Goal: Task Accomplishment & Management: Complete application form

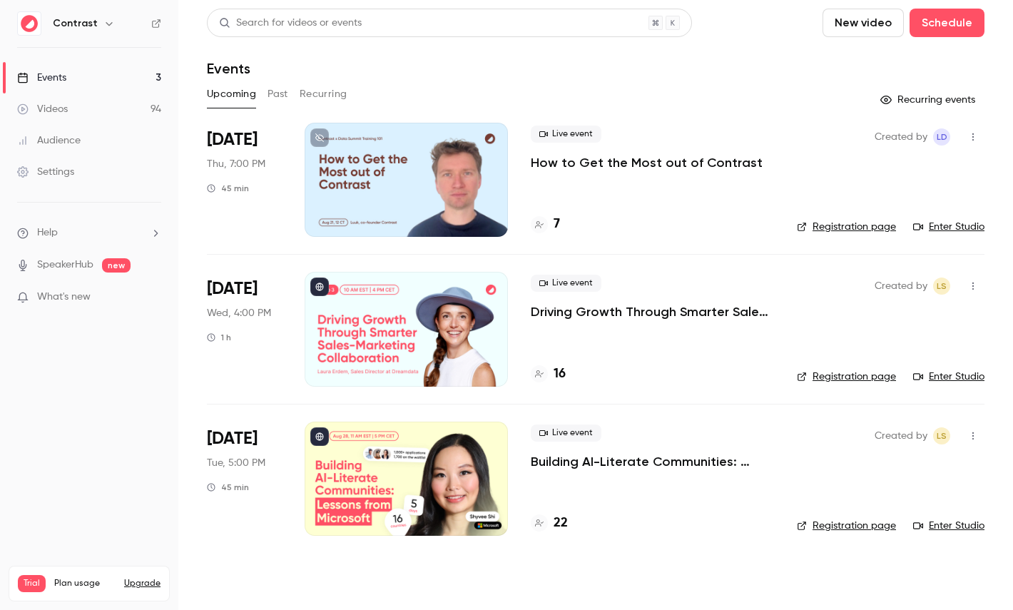
click at [103, 26] on icon "button" at bounding box center [108, 23] width 11 height 11
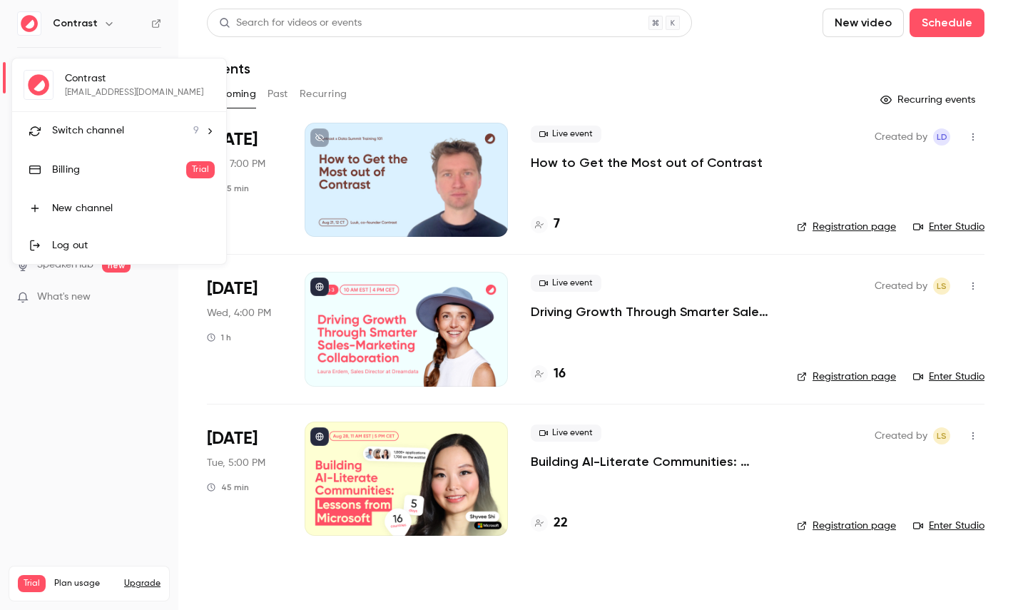
click at [100, 125] on span "Switch channel" at bounding box center [88, 130] width 72 height 15
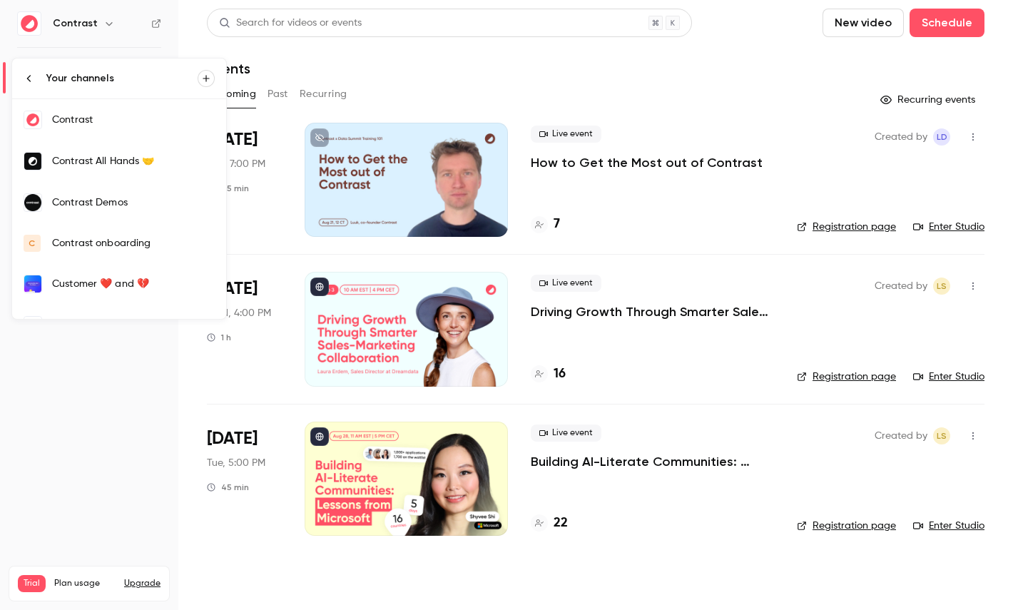
click at [113, 212] on link "Contrast Demos" at bounding box center [119, 202] width 214 height 41
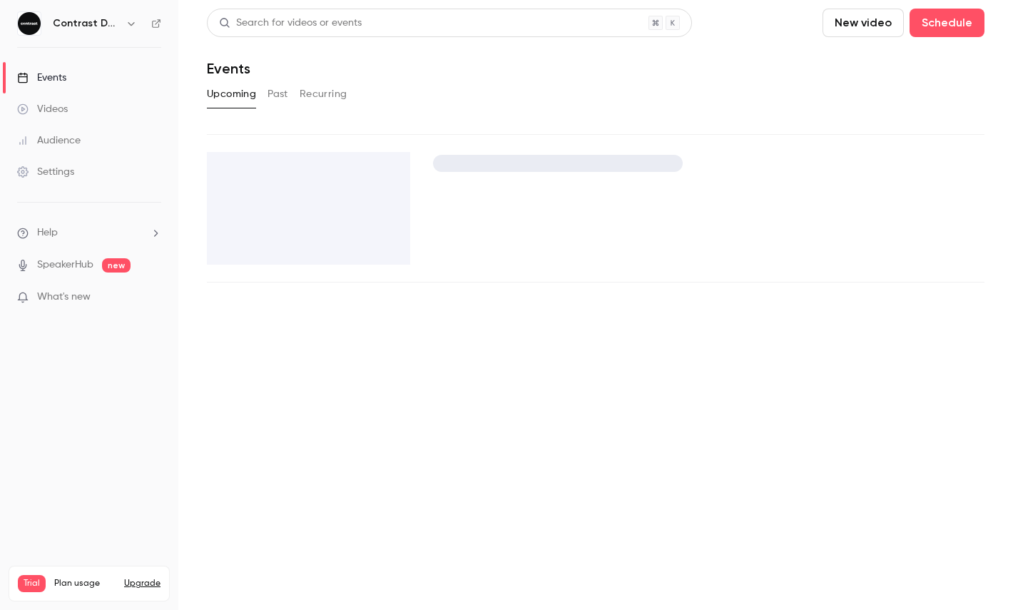
click at [88, 102] on link "Videos" at bounding box center [89, 108] width 178 height 31
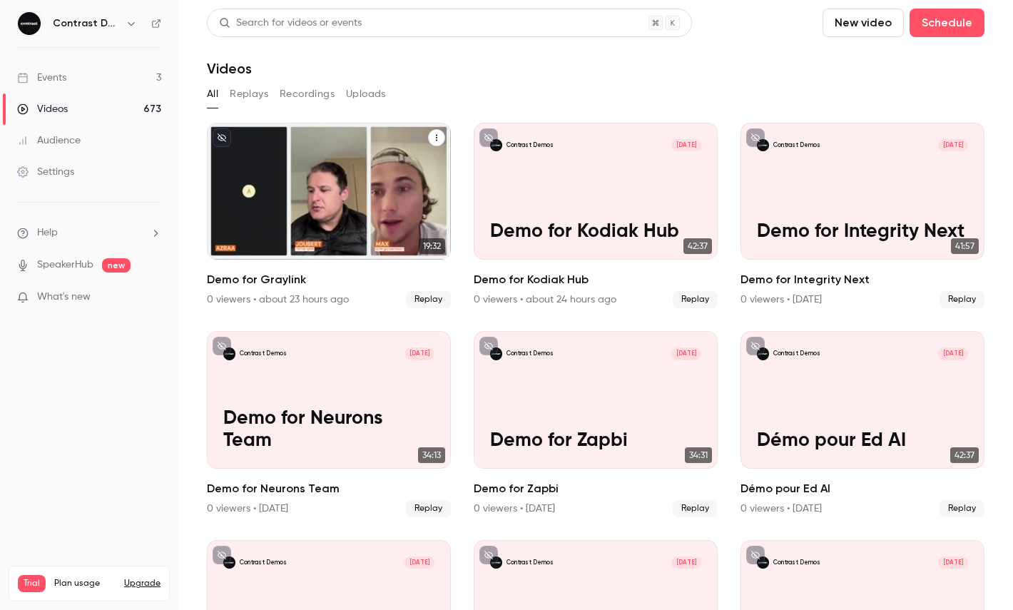
click at [357, 186] on div "Contrast Demos Aug 19 Demo for Graylink" at bounding box center [329, 191] width 244 height 137
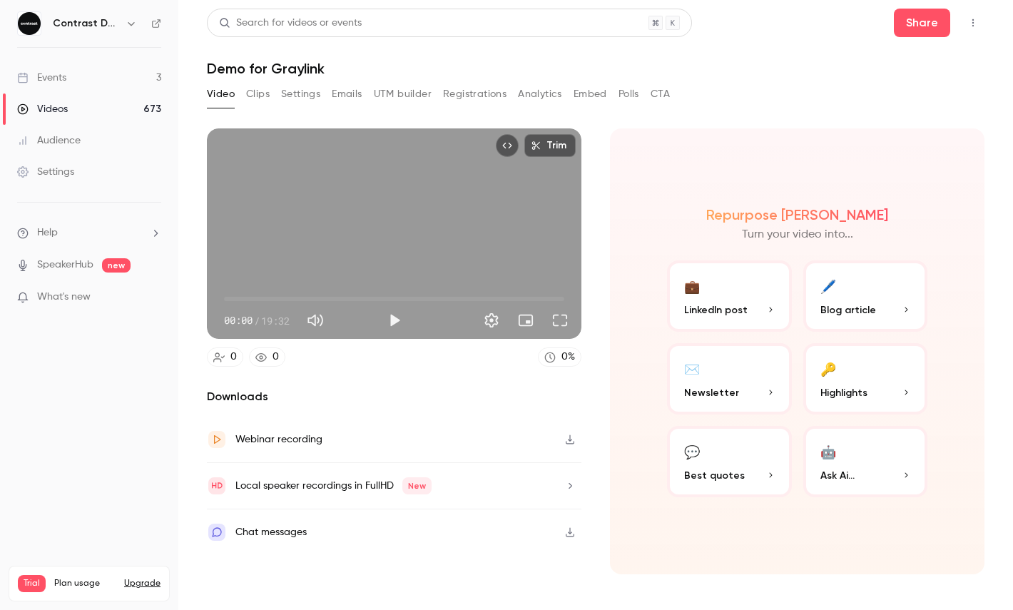
click at [443, 205] on div "Trim 00:00 00:00 / 19:32" at bounding box center [394, 233] width 375 height 210
click at [542, 298] on span "18:13" at bounding box center [394, 299] width 340 height 23
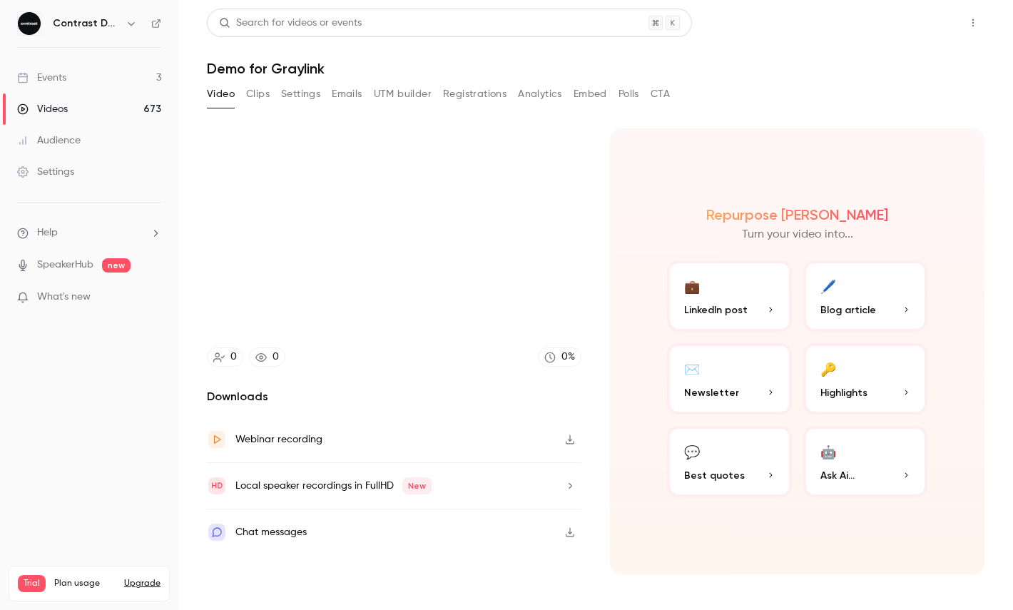
click at [912, 22] on button "Share" at bounding box center [922, 23] width 56 height 29
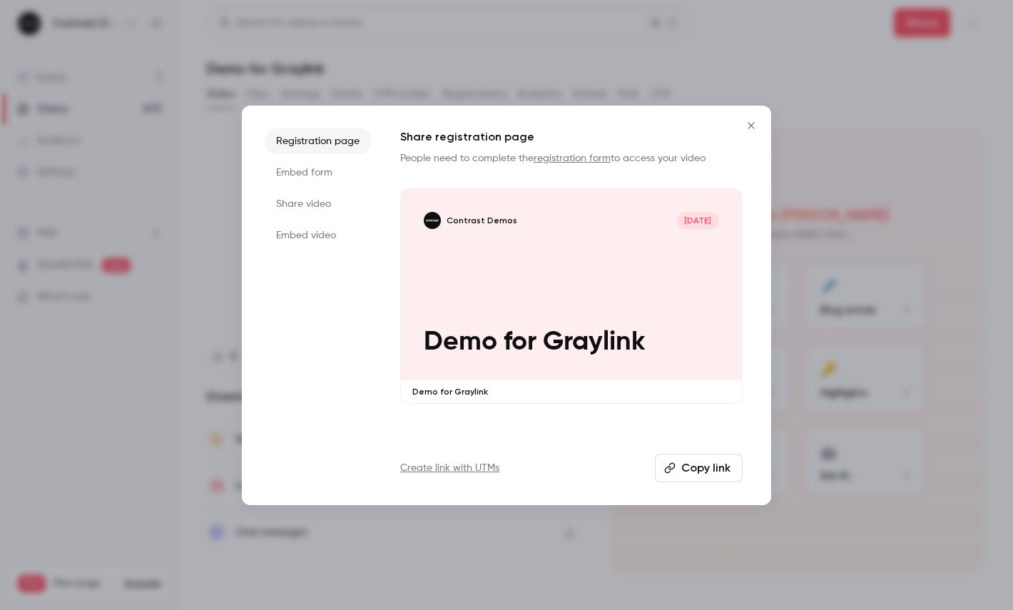
click at [325, 205] on li "Share video" at bounding box center [318, 204] width 107 height 26
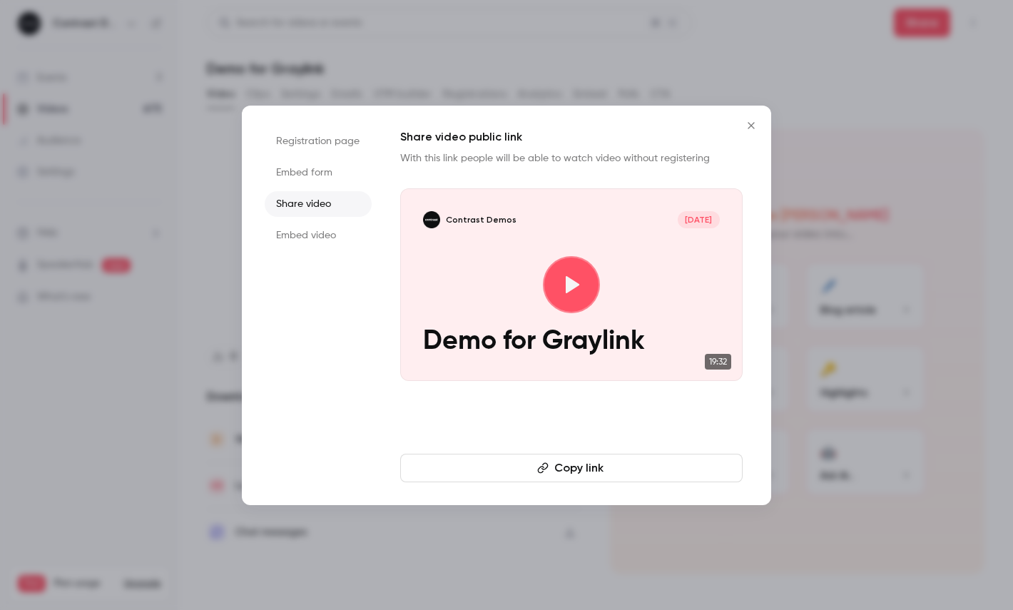
click at [589, 474] on button "Copy link" at bounding box center [571, 468] width 342 height 29
type input "******"
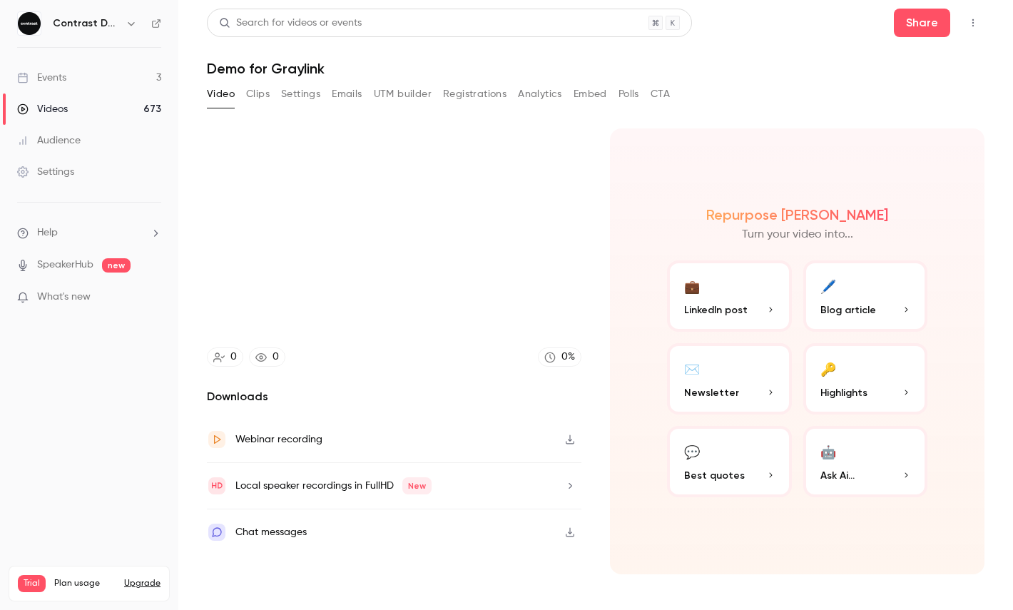
type input "******"
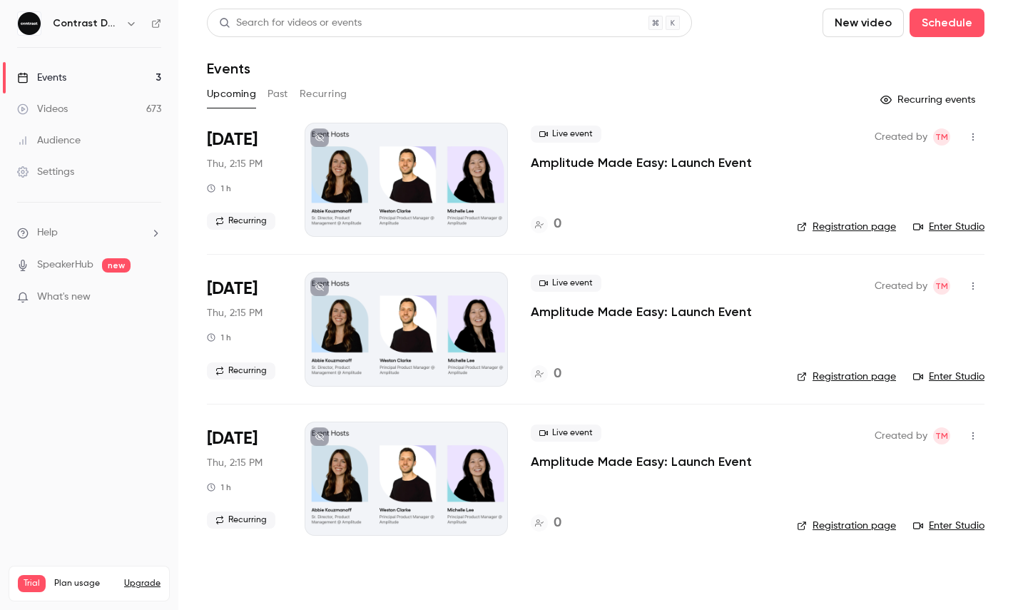
click at [73, 176] on div "Settings" at bounding box center [45, 172] width 57 height 14
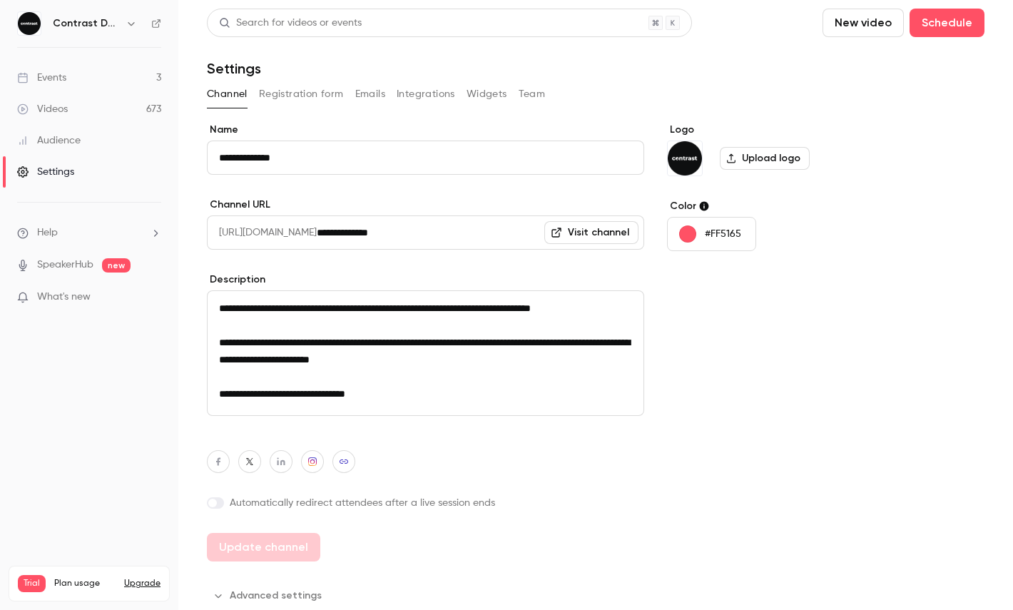
click at [306, 93] on button "Registration form" at bounding box center [301, 94] width 85 height 23
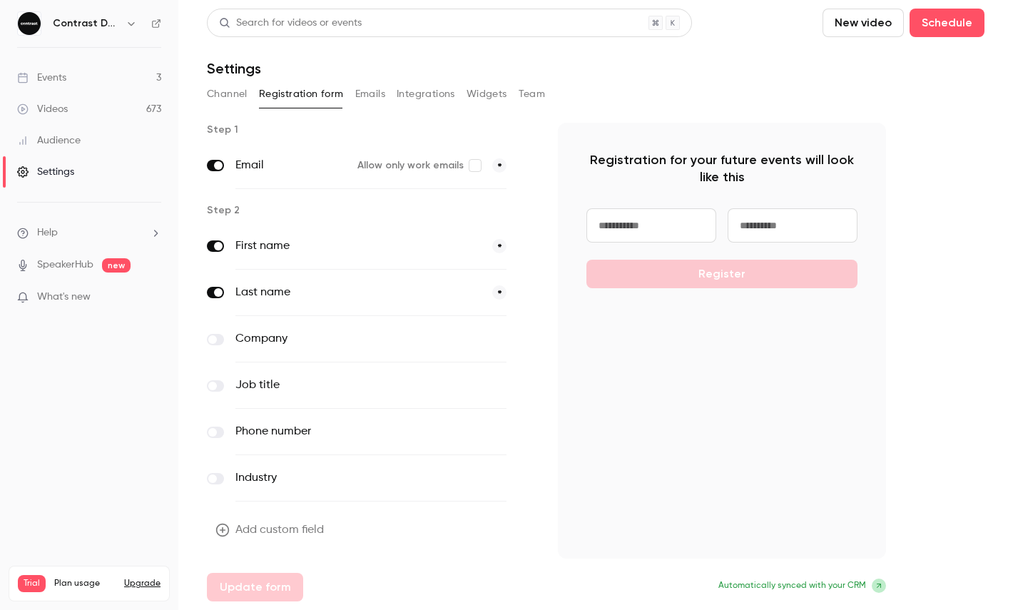
click at [281, 524] on button "Add custom field" at bounding box center [271, 530] width 128 height 29
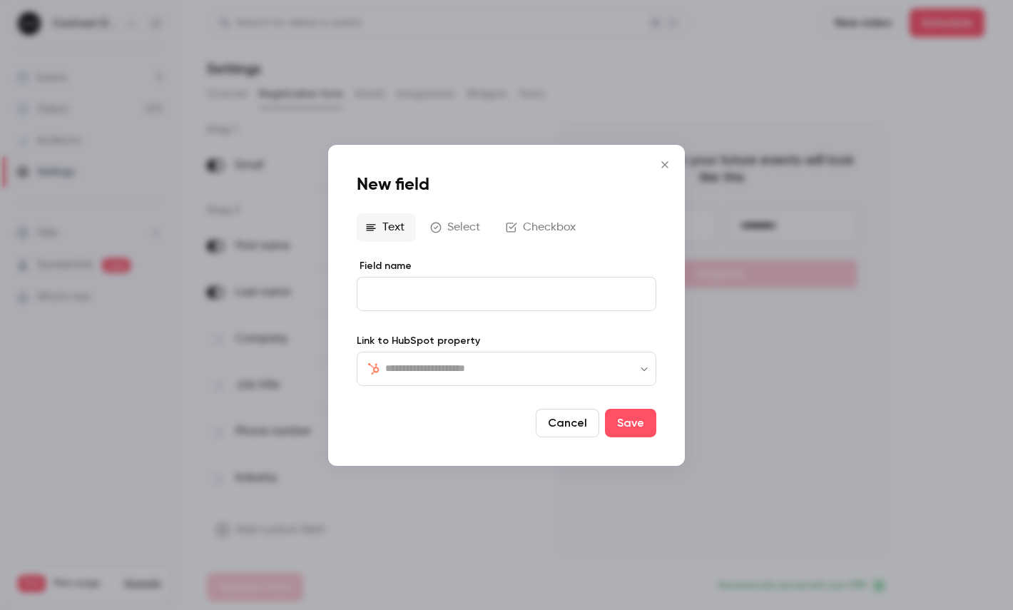
click at [523, 219] on button "Checkbox" at bounding box center [542, 227] width 90 height 29
click at [430, 291] on p "editor" at bounding box center [506, 295] width 275 height 15
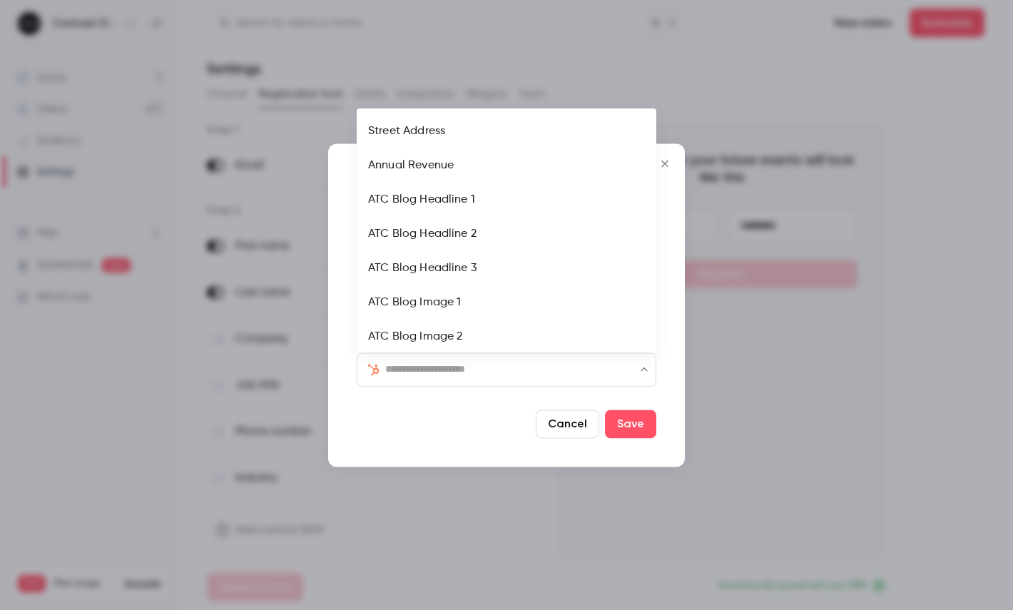
click at [473, 371] on input "text" at bounding box center [515, 369] width 260 height 17
type input "****"
click at [480, 435] on div at bounding box center [443, 424] width 173 height 29
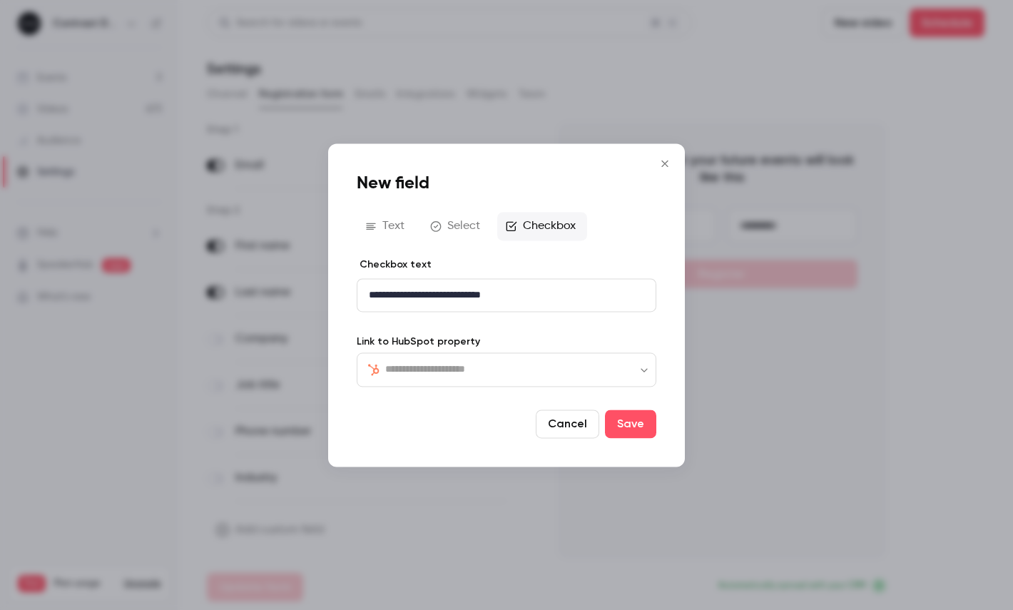
click at [456, 294] on p "**********" at bounding box center [506, 295] width 275 height 15
drag, startPoint x: 456, startPoint y: 294, endPoint x: 491, endPoint y: 294, distance: 35.0
click at [491, 294] on p "**********" at bounding box center [506, 295] width 275 height 15
click at [499, 321] on icon "link" at bounding box center [499, 320] width 11 height 10
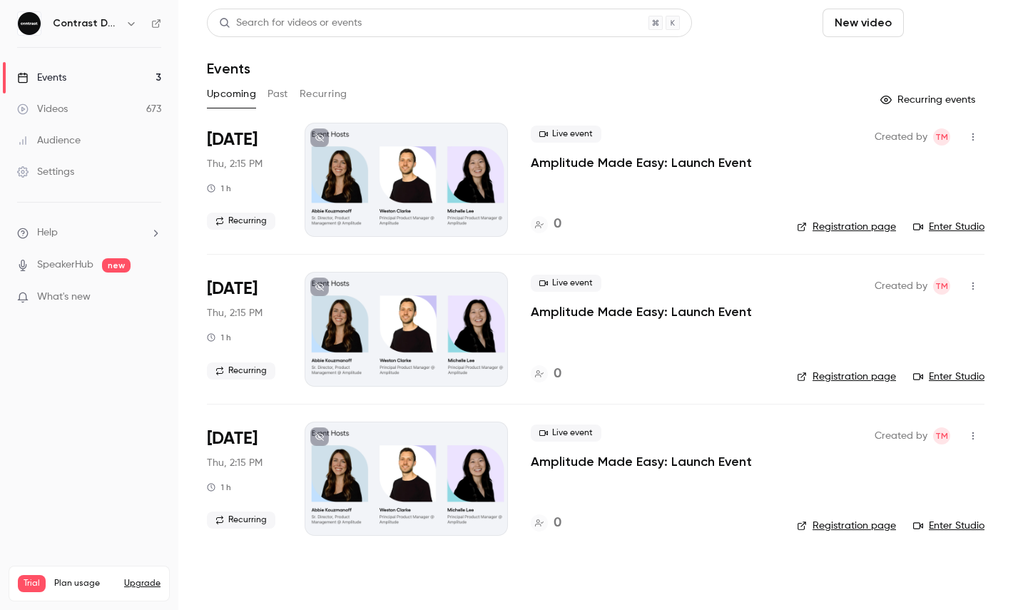
click at [924, 24] on button "Schedule" at bounding box center [947, 23] width 75 height 29
click at [905, 55] on div "One time event" at bounding box center [918, 62] width 108 height 14
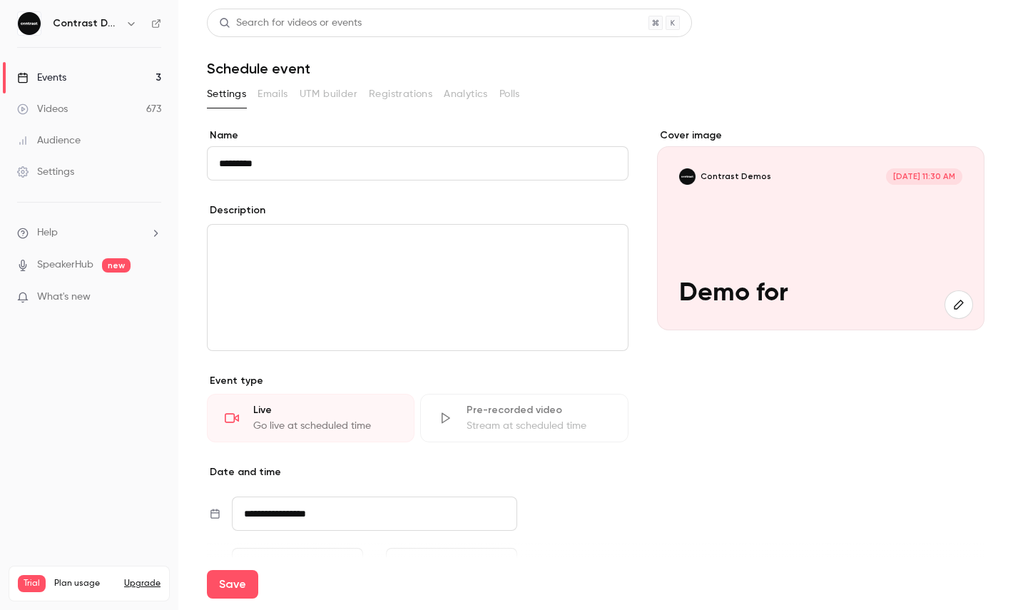
paste input "*******"
type input "**********"
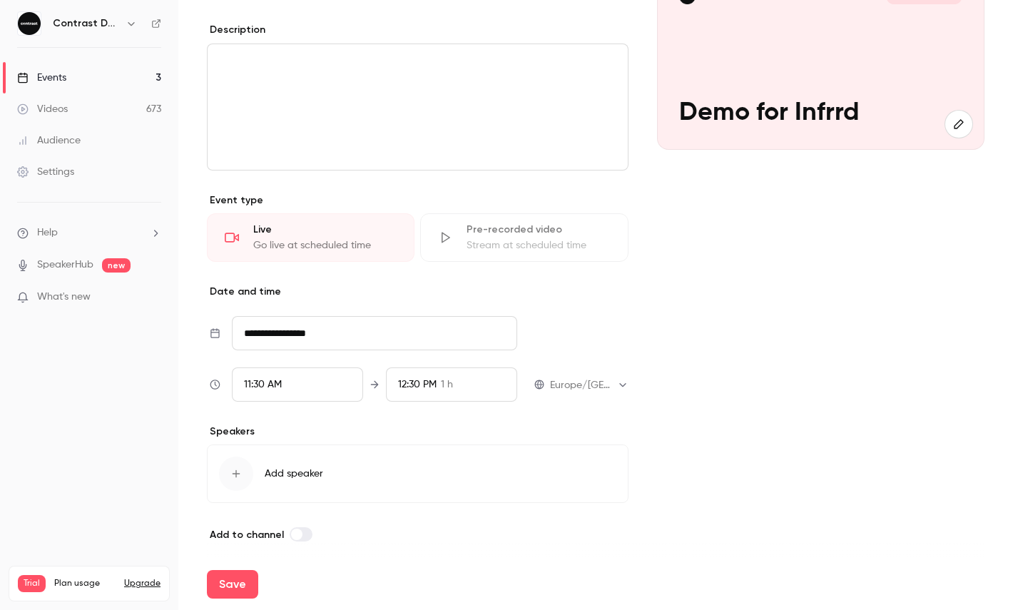
scroll to position [188, 0]
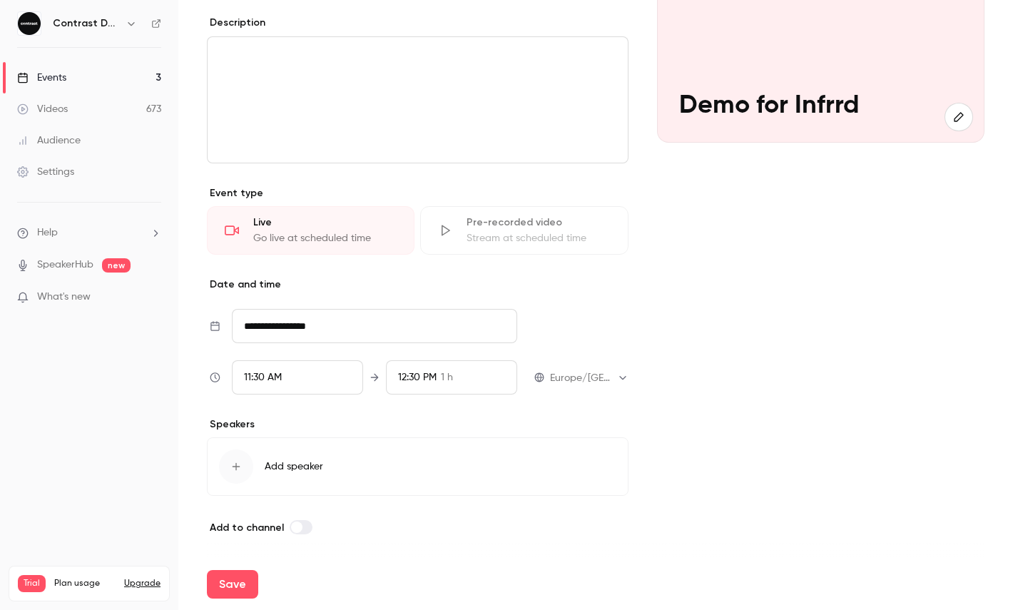
click at [304, 380] on div "11:30 AM" at bounding box center [297, 377] width 131 height 34
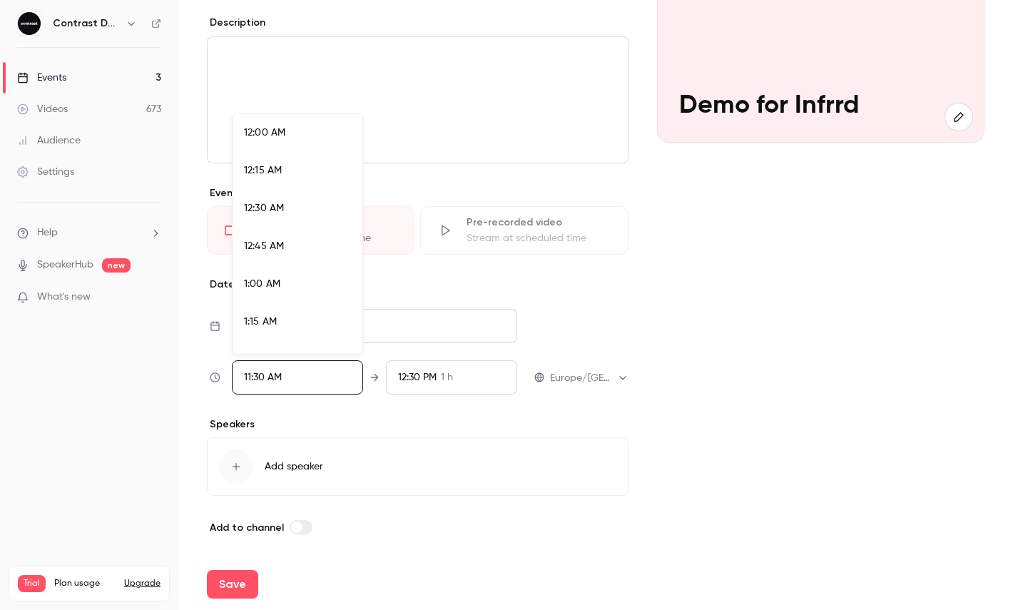
scroll to position [1638, 0]
click at [290, 317] on div "12:00 PM" at bounding box center [297, 310] width 107 height 15
click at [255, 543] on div at bounding box center [506, 305] width 1013 height 610
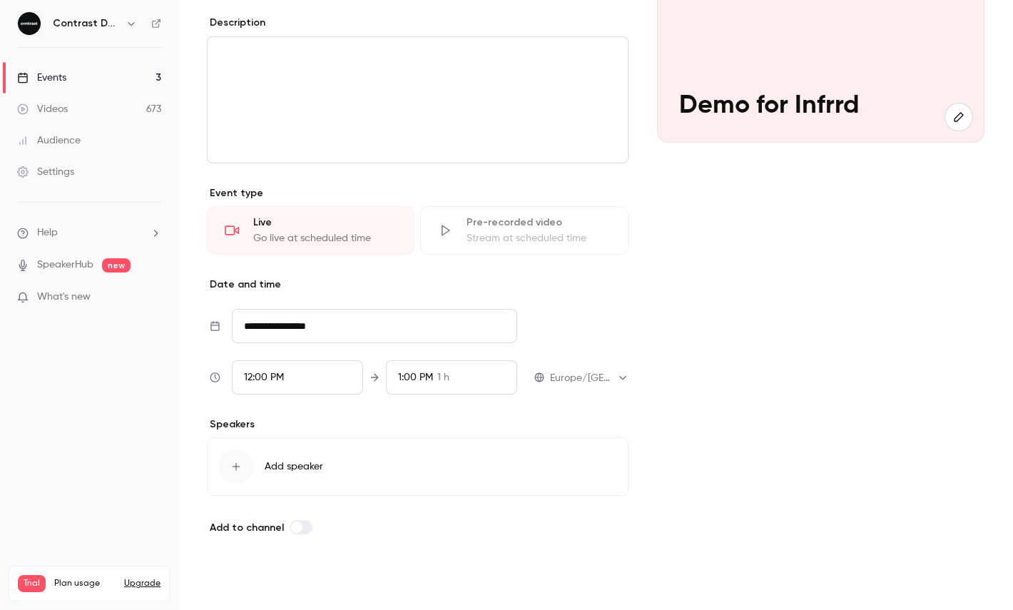
click at [252, 576] on button "Save" at bounding box center [232, 584] width 51 height 29
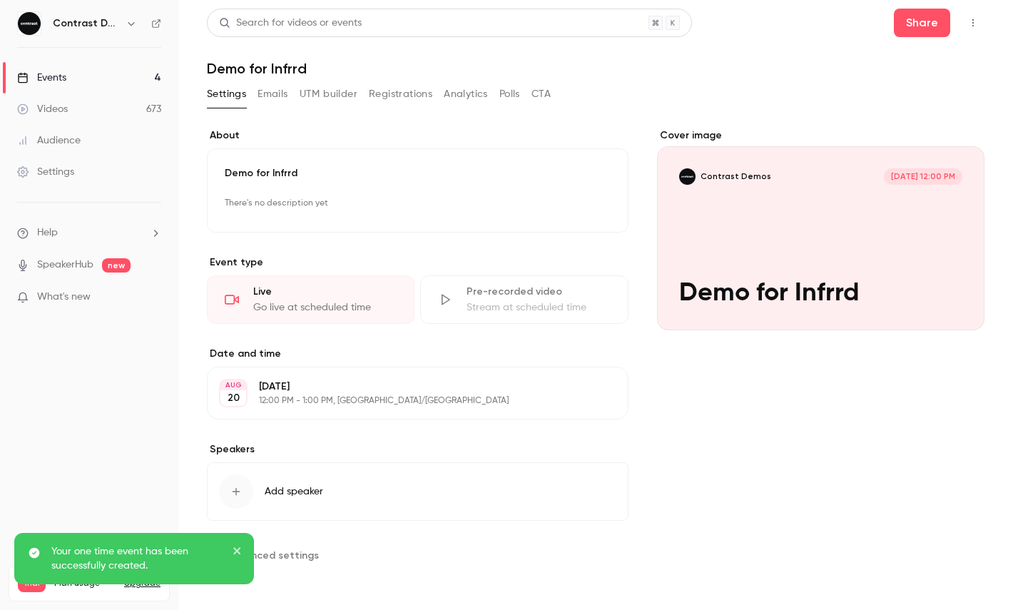
click at [969, 21] on icon "button" at bounding box center [973, 23] width 11 height 10
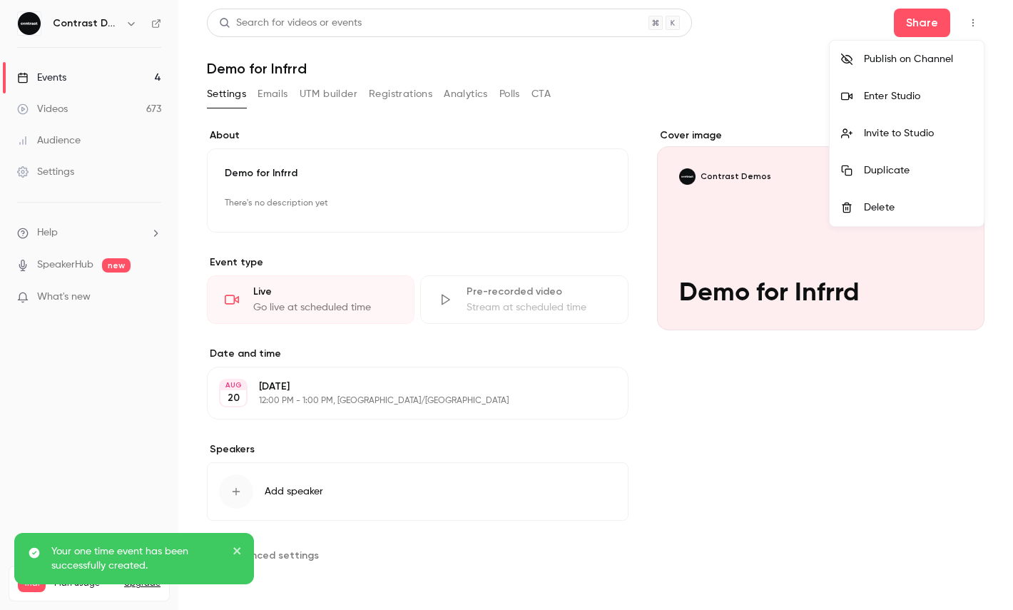
click at [910, 91] on div "Enter Studio" at bounding box center [918, 96] width 108 height 14
